Goal: Information Seeking & Learning: Find specific page/section

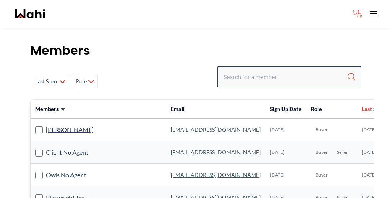
click at [286, 70] on input "Search input" at bounding box center [285, 77] width 123 height 14
type input "faraz azam"
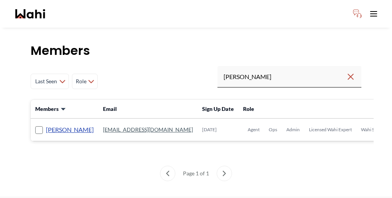
click at [47, 124] on link "Faraz Azam" at bounding box center [70, 129] width 48 height 10
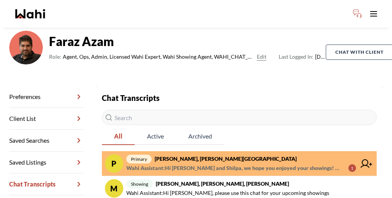
scroll to position [58, 0]
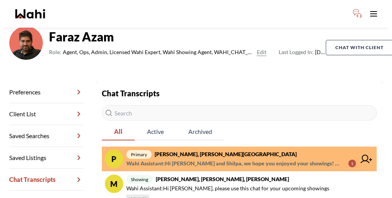
click at [221, 149] on span "primary Pradeep Pradhan, Shilpa Pradhan, Faraz" at bounding box center [241, 153] width 230 height 9
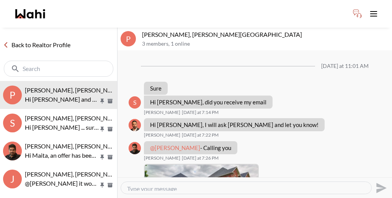
scroll to position [599, 0]
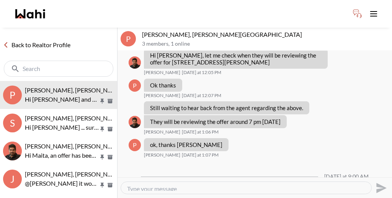
click at [353, 142] on button "Delete" at bounding box center [369, 148] width 61 height 14
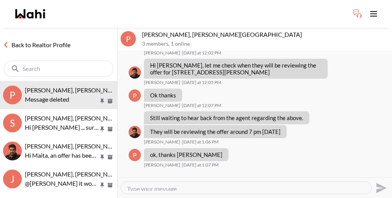
click at [29, 40] on link "Back to Realtor Profile" at bounding box center [37, 45] width 74 height 10
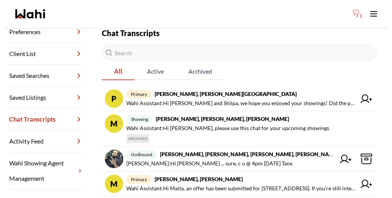
scroll to position [119, 0]
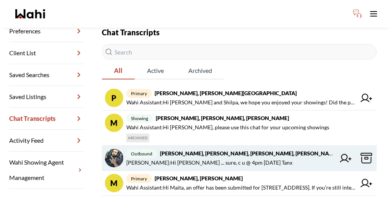
click at [216, 158] on span "Paul Sharma : Hi Paul ... sure, c u @ 4pm tomorrow Tanx" at bounding box center [230, 162] width 209 height 9
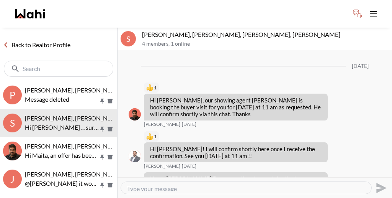
scroll to position [623, 0]
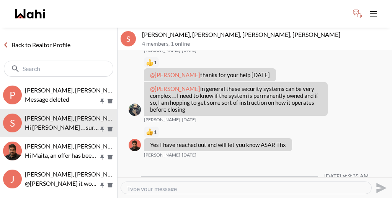
click at [12, 40] on link "Back to Realtor Profile" at bounding box center [37, 45] width 74 height 10
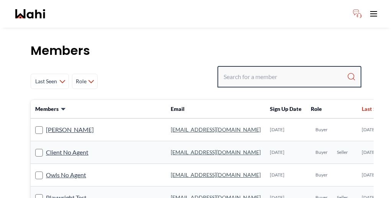
click at [284, 70] on input "Search input" at bounding box center [285, 77] width 123 height 14
type input "[PERSON_NAME]"
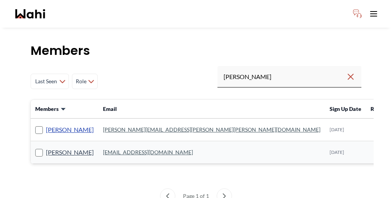
click at [51, 124] on link "[PERSON_NAME]" at bounding box center [70, 129] width 48 height 10
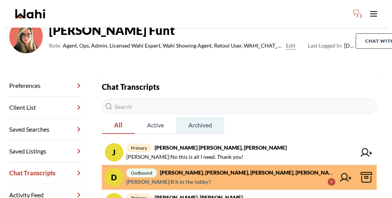
scroll to position [70, 0]
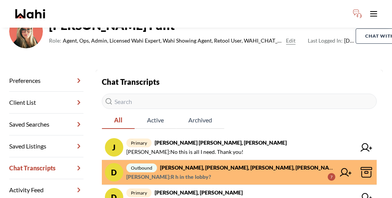
click at [278, 172] on span "Ewelina Weglarz : R h in the lobby? 7" at bounding box center [230, 176] width 209 height 9
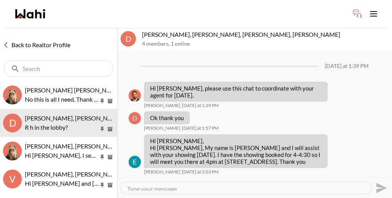
scroll to position [163, 0]
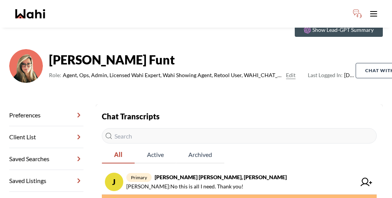
scroll to position [45, 0]
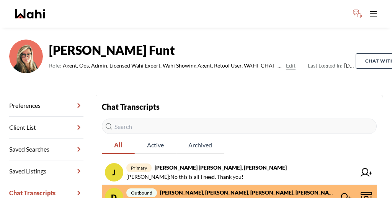
click at [365, 196] on icon at bounding box center [366, 197] width 3 height 2
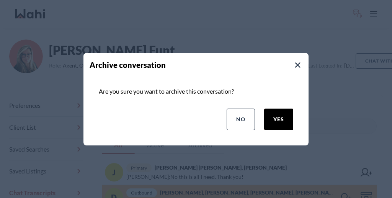
click at [289, 114] on button "yes" at bounding box center [278, 118] width 29 height 21
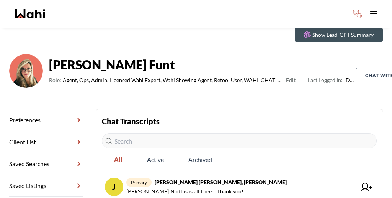
scroll to position [29, 0]
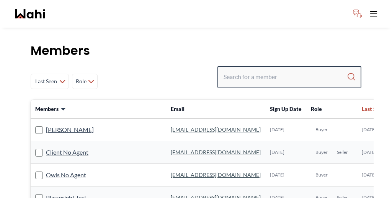
click at [291, 70] on input "Search input" at bounding box center [285, 77] width 123 height 14
type input "i"
type input "michelle ry"
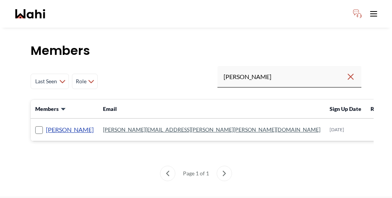
click at [58, 124] on link "[PERSON_NAME]" at bounding box center [70, 129] width 48 height 10
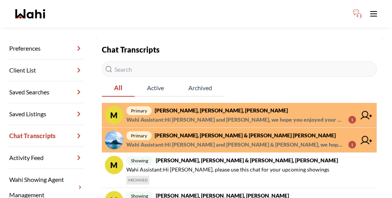
scroll to position [103, 0]
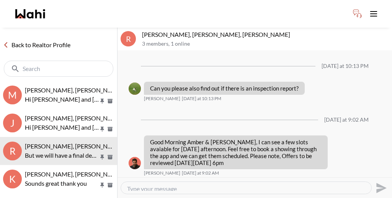
scroll to position [677, 0]
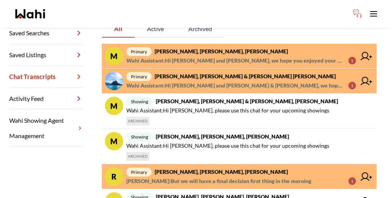
scroll to position [162, 0]
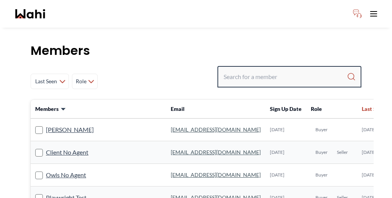
click at [275, 70] on input "Search input" at bounding box center [285, 77] width 123 height 14
type input "benhem"
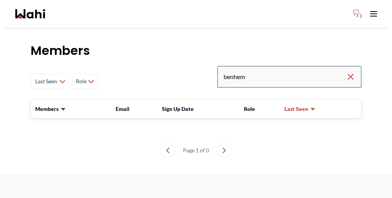
click at [293, 66] on div "benhem" at bounding box center [289, 76] width 144 height 21
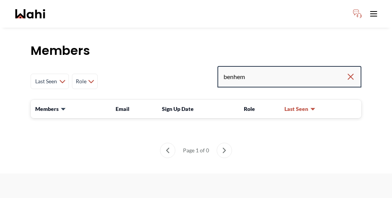
click at [293, 70] on input "benhem" at bounding box center [285, 77] width 123 height 14
type input "[PERSON_NAME]"
click at [290, 70] on input "[PERSON_NAME]" at bounding box center [285, 77] width 123 height 14
type input "ben"
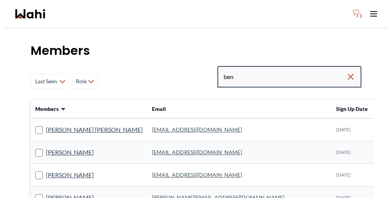
click at [287, 70] on input "ben" at bounding box center [285, 77] width 123 height 14
type input "behnam"
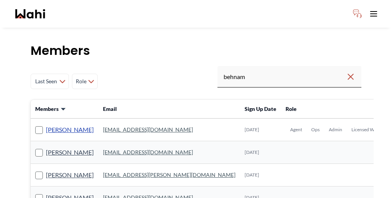
click at [51, 124] on link "[PERSON_NAME]" at bounding box center [70, 129] width 48 height 10
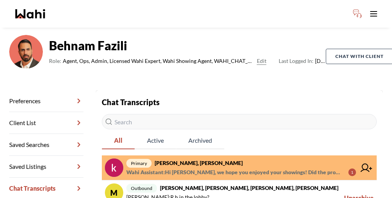
scroll to position [52, 0]
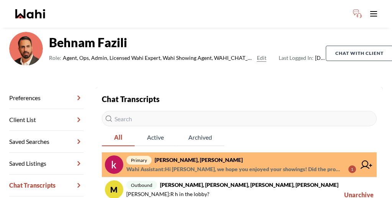
click at [248, 164] on span "Wahi Assistant : Hi [PERSON_NAME], we hope you enjoyed your showings! Did the p…" at bounding box center [234, 168] width 216 height 9
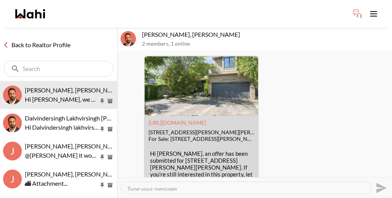
scroll to position [1169, 0]
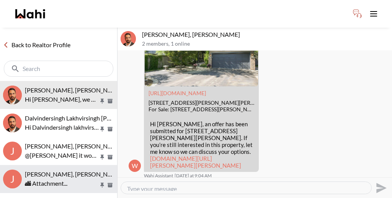
click at [56, 178] on div "🏙 Attachment..." at bounding box center [69, 182] width 89 height 9
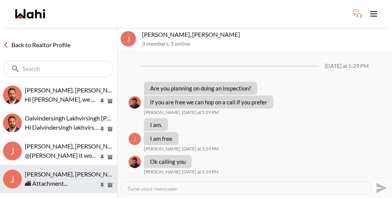
scroll to position [408, 0]
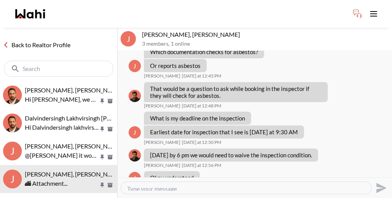
click at [29, 40] on link "Back to Realtor Profile" at bounding box center [37, 45] width 74 height 10
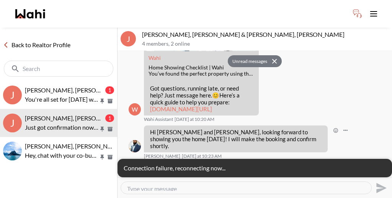
scroll to position [253, 0]
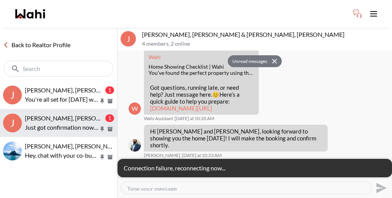
click at [61, 114] on span "[PERSON_NAME], [PERSON_NAME] & [PERSON_NAME], [PERSON_NAME]" at bounding box center [126, 117] width 203 height 7
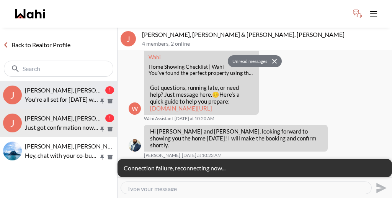
click at [61, 95] on p "You're all set for [DATE] with [PERSON_NAME]. You will see the chat with him th…" at bounding box center [62, 99] width 74 height 9
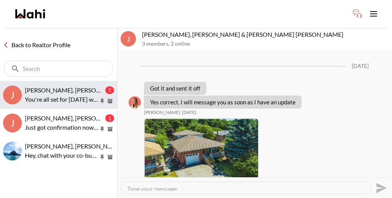
scroll to position [907, 0]
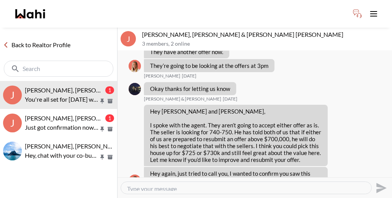
click at [31, 40] on link "Back to Realtor Profile" at bounding box center [37, 45] width 74 height 10
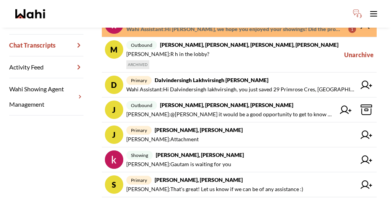
scroll to position [193, 0]
